Goal: Task Accomplishment & Management: Use online tool/utility

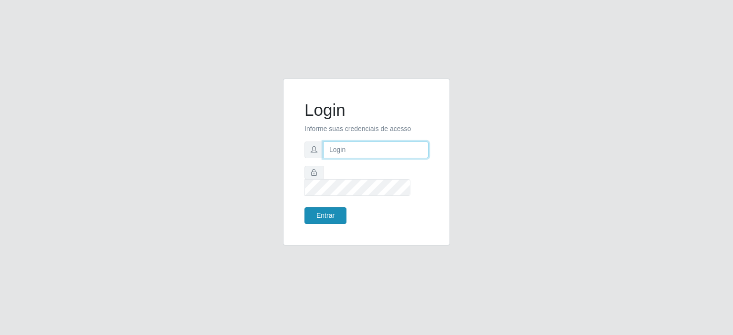
type input "[EMAIL_ADDRESS][DOMAIN_NAME]"
click at [327, 212] on button "Entrar" at bounding box center [325, 216] width 42 height 17
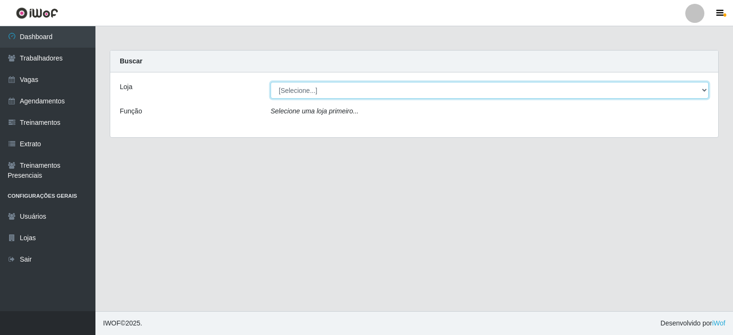
click at [335, 87] on select "[Selecione...] Preço Bom Supermercado" at bounding box center [490, 90] width 438 height 17
select select "387"
click at [271, 82] on select "[Selecione...] Preço Bom Supermercado" at bounding box center [490, 90] width 438 height 17
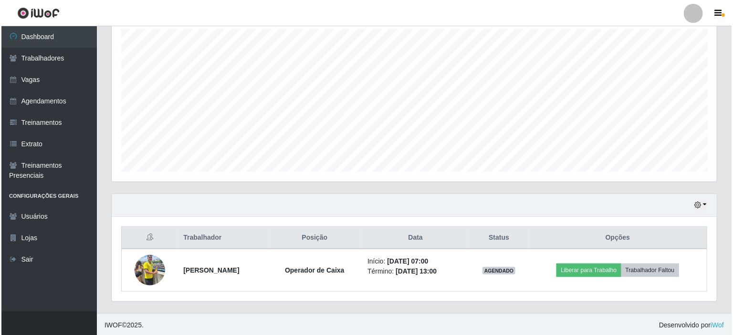
scroll to position [198, 605]
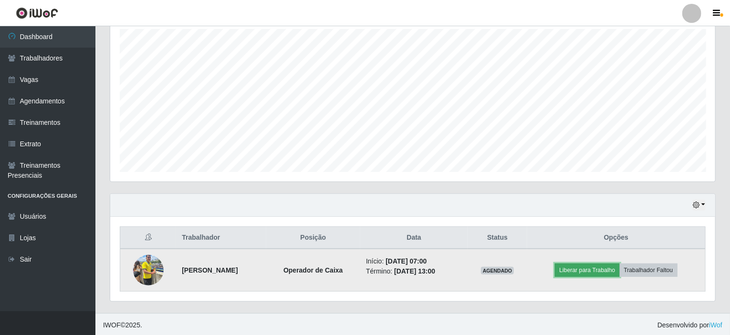
click at [589, 265] on button "Liberar para Trabalho" at bounding box center [587, 270] width 64 height 13
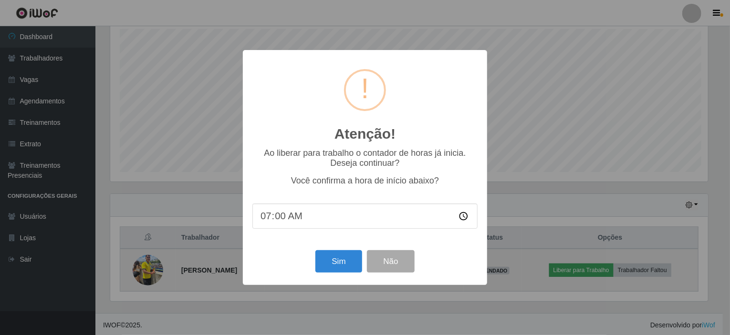
scroll to position [198, 601]
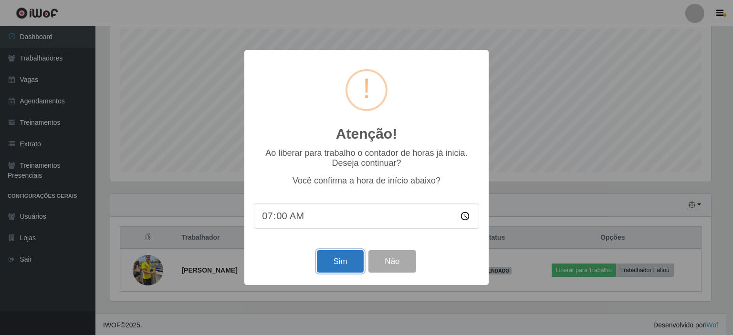
click at [347, 269] on button "Sim" at bounding box center [340, 261] width 46 height 22
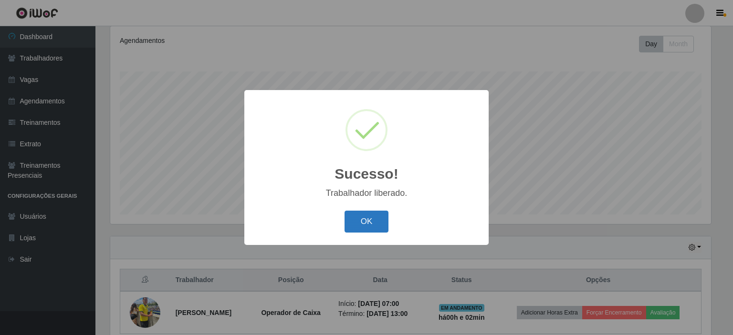
click at [357, 229] on button "OK" at bounding box center [366, 222] width 44 height 22
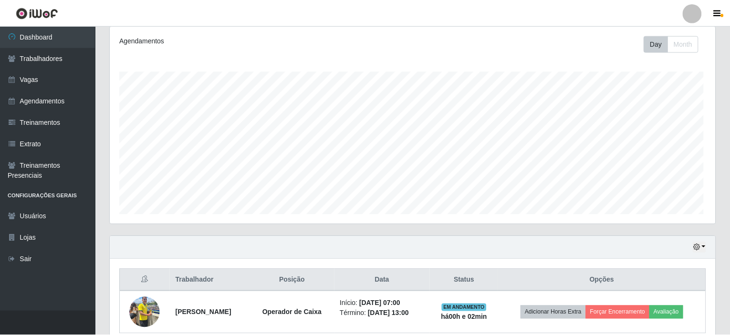
scroll to position [198, 605]
